Goal: Task Accomplishment & Management: Use online tool/utility

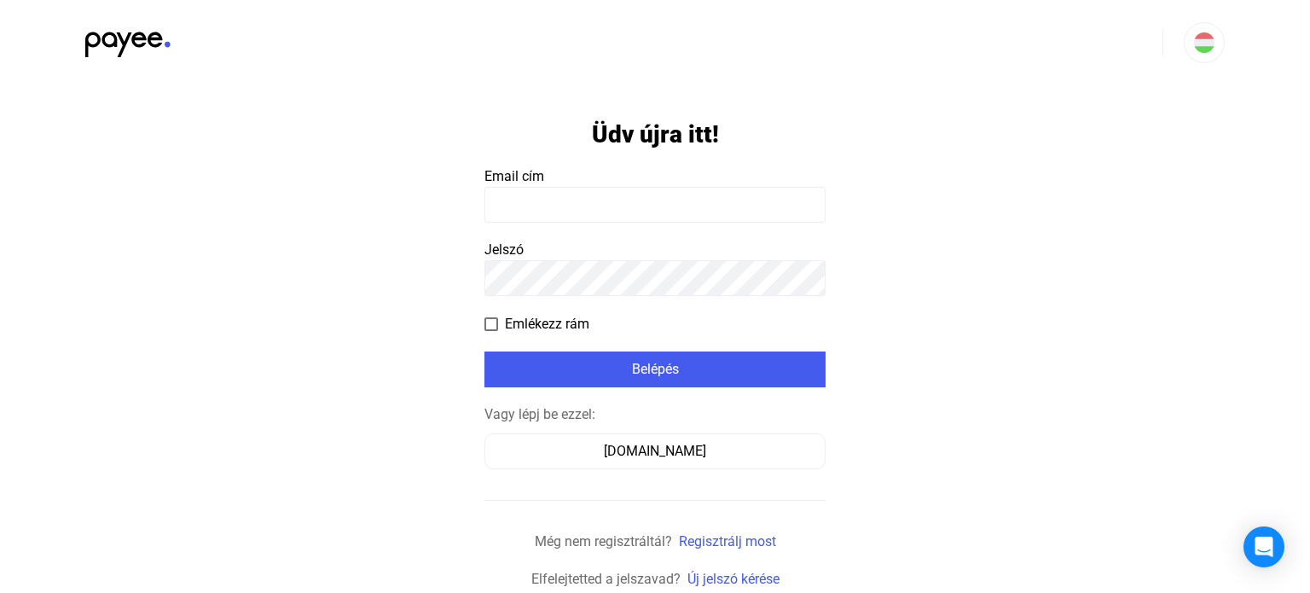
type input "**********"
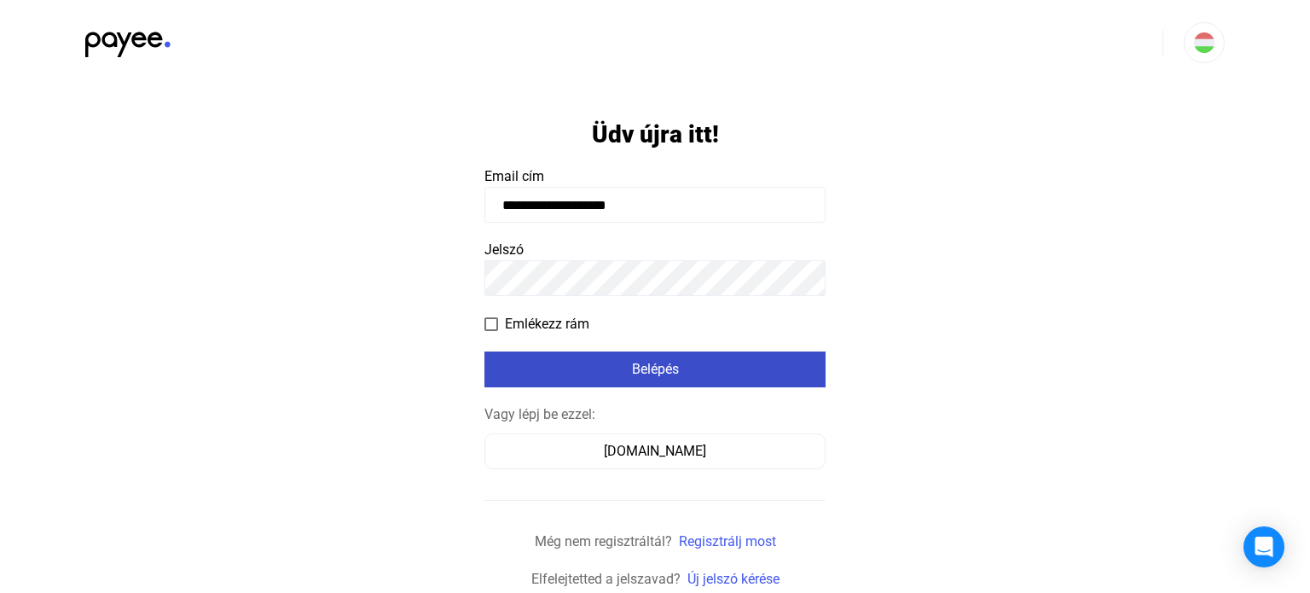
click at [564, 364] on div "Belépés" at bounding box center [655, 369] width 331 height 20
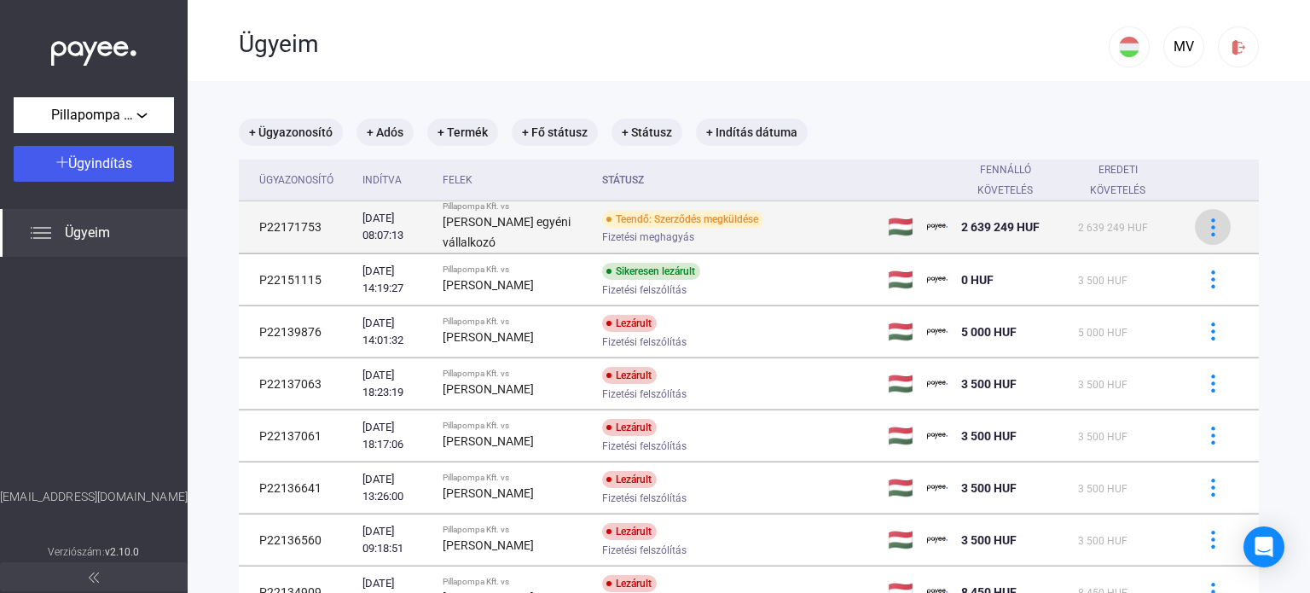
click at [1207, 227] on img at bounding box center [1213, 227] width 18 height 18
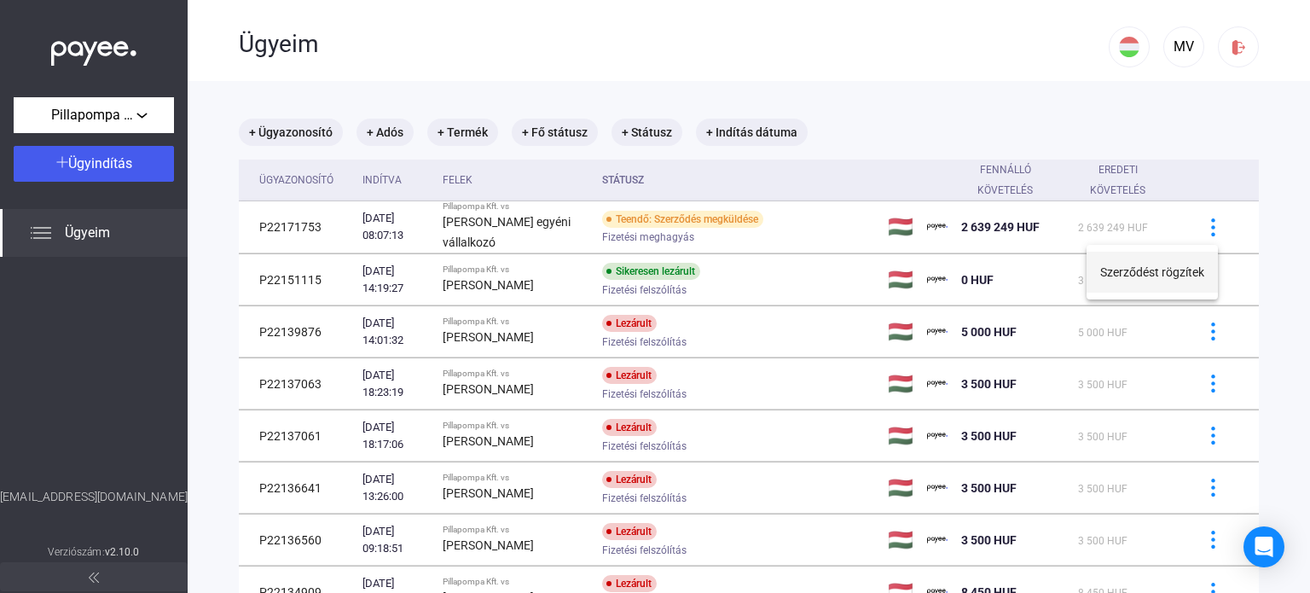
click at [1143, 274] on button "Szerződést rögzítek" at bounding box center [1151, 272] width 131 height 41
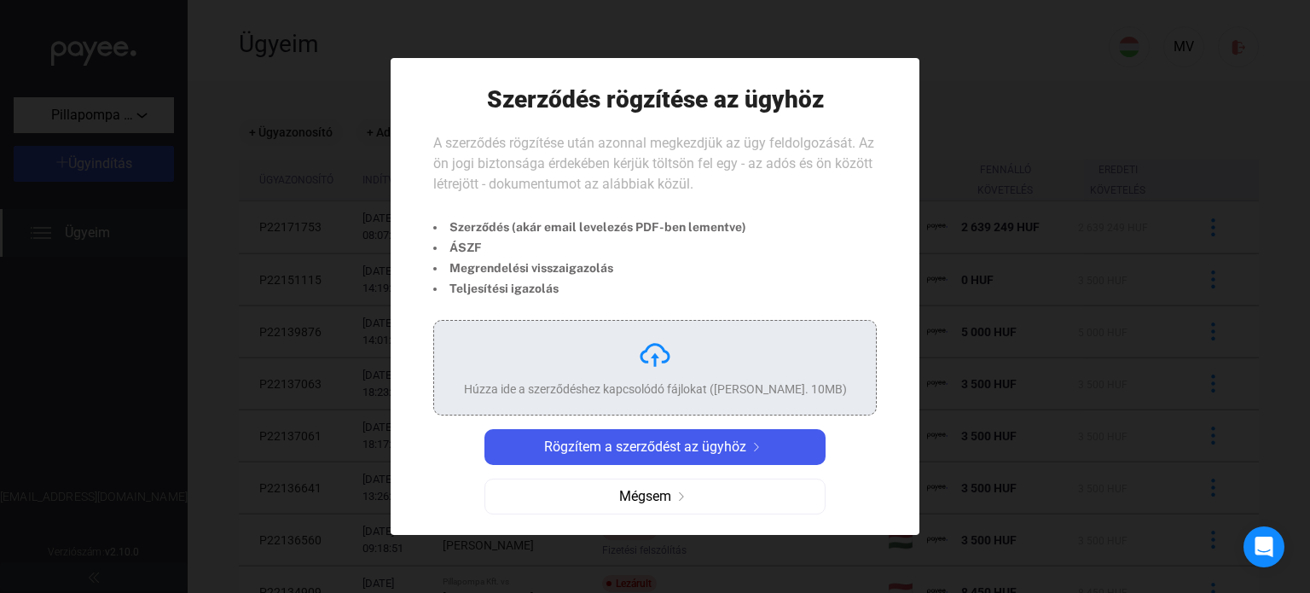
click at [611, 362] on div "Húzza ide a szerződéshez kapcsolódó fájlokat ([PERSON_NAME]. 10MB)" at bounding box center [655, 368] width 383 height 60
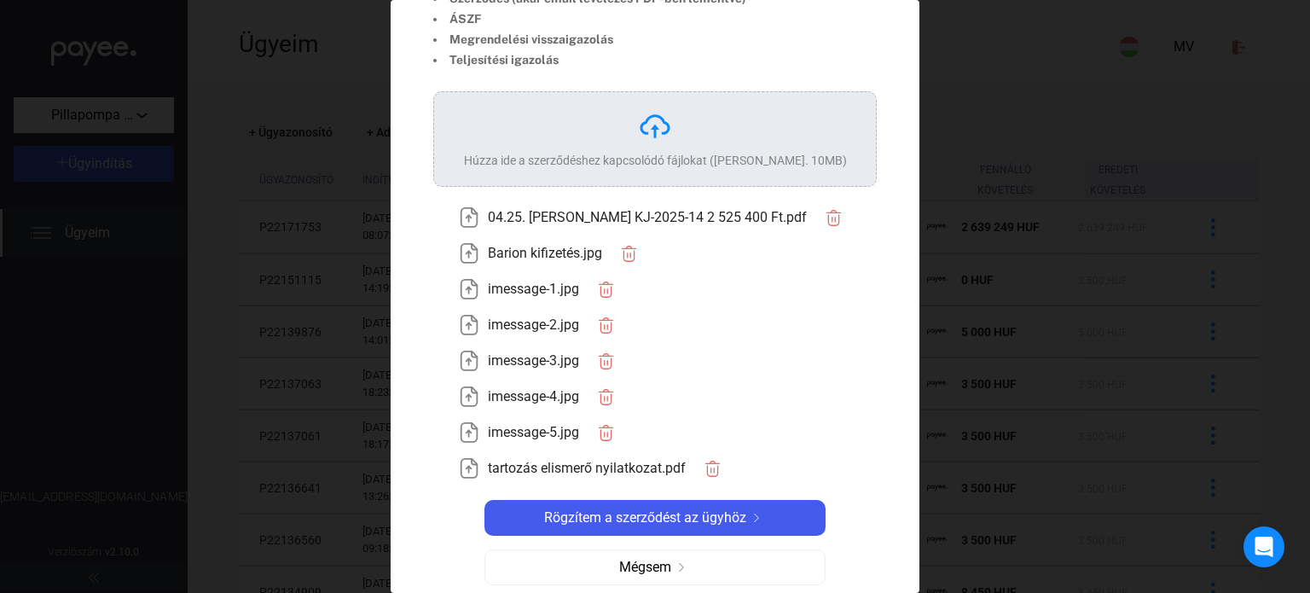
scroll to position [182, 0]
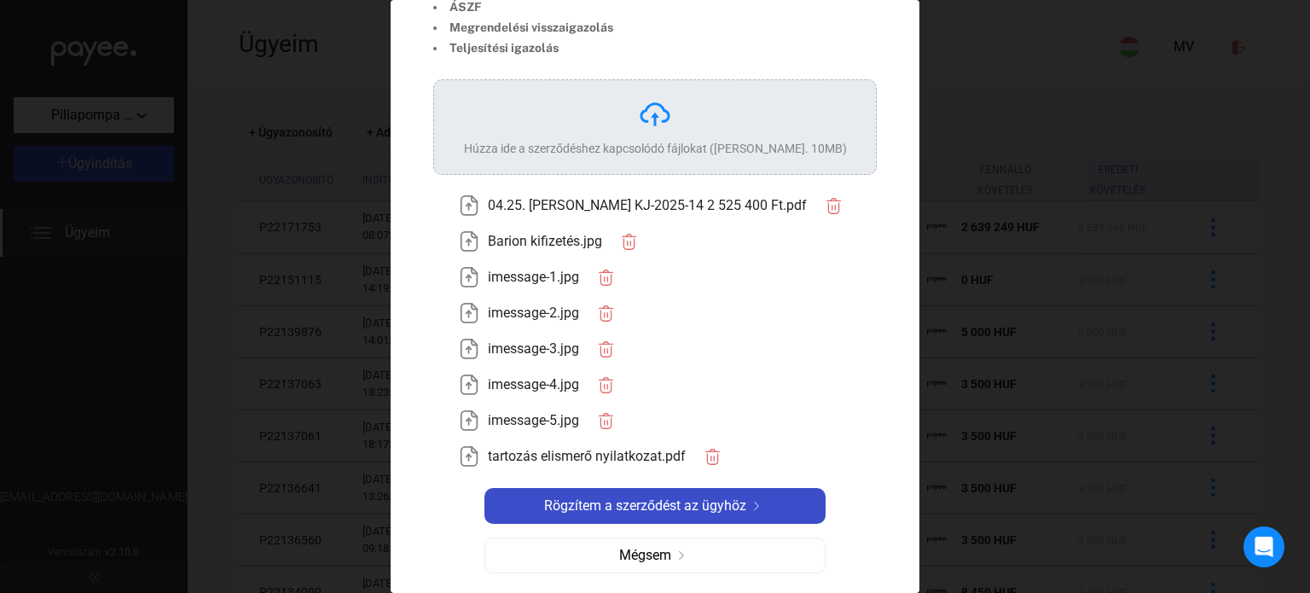
click at [642, 508] on span "Rögzítem a szerződést az ügyhöz" at bounding box center [645, 505] width 202 height 20
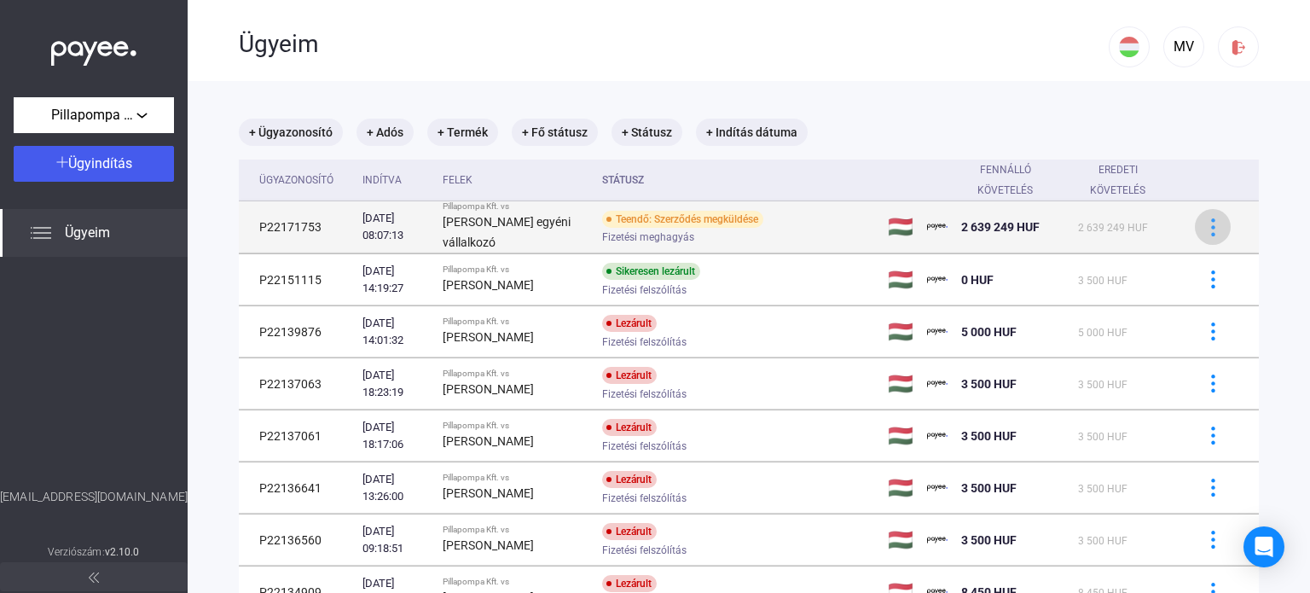
click at [1201, 236] on button at bounding box center [1213, 227] width 36 height 36
